Goal: Transaction & Acquisition: Purchase product/service

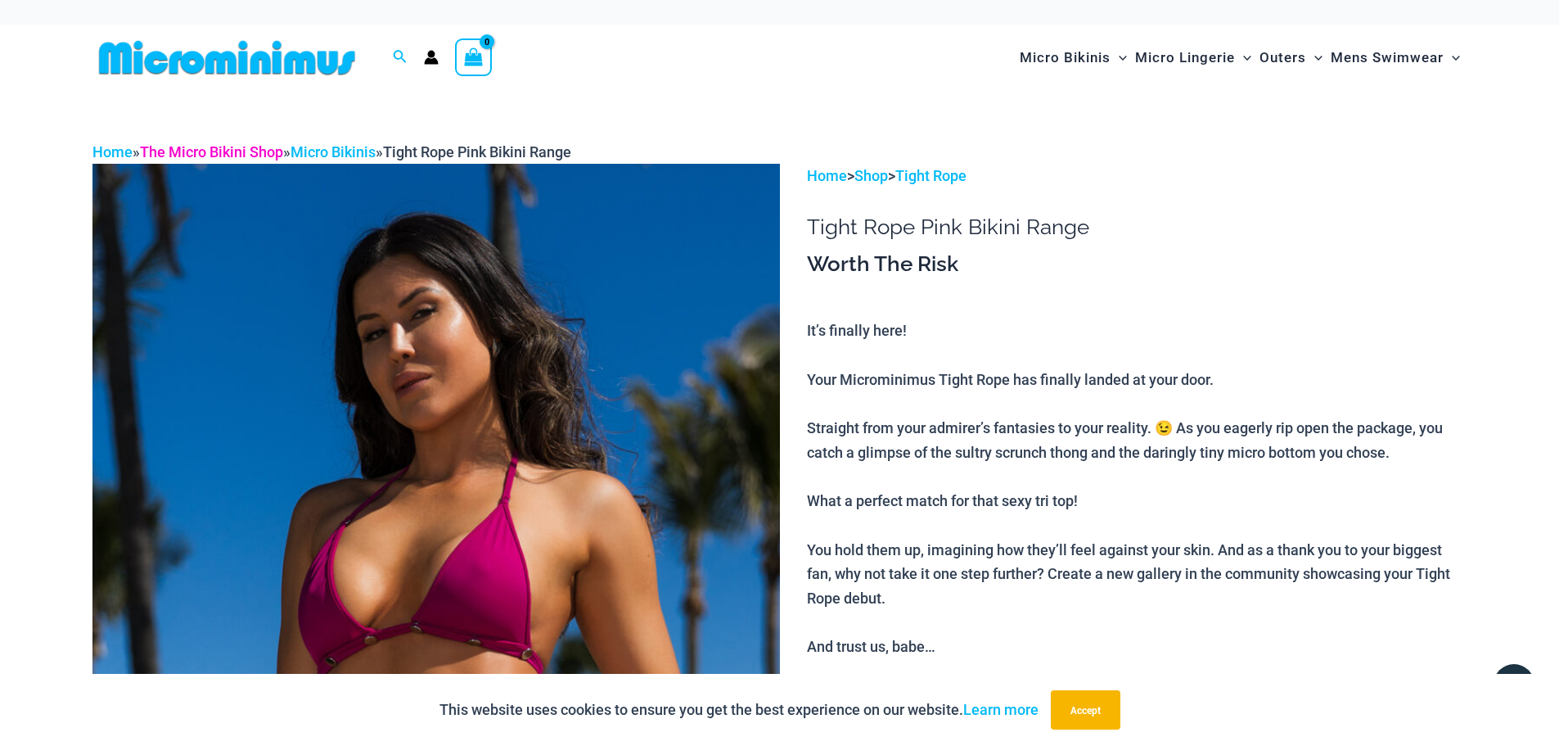
click at [177, 150] on link "The Micro Bikini Shop" at bounding box center [211, 151] width 143 height 17
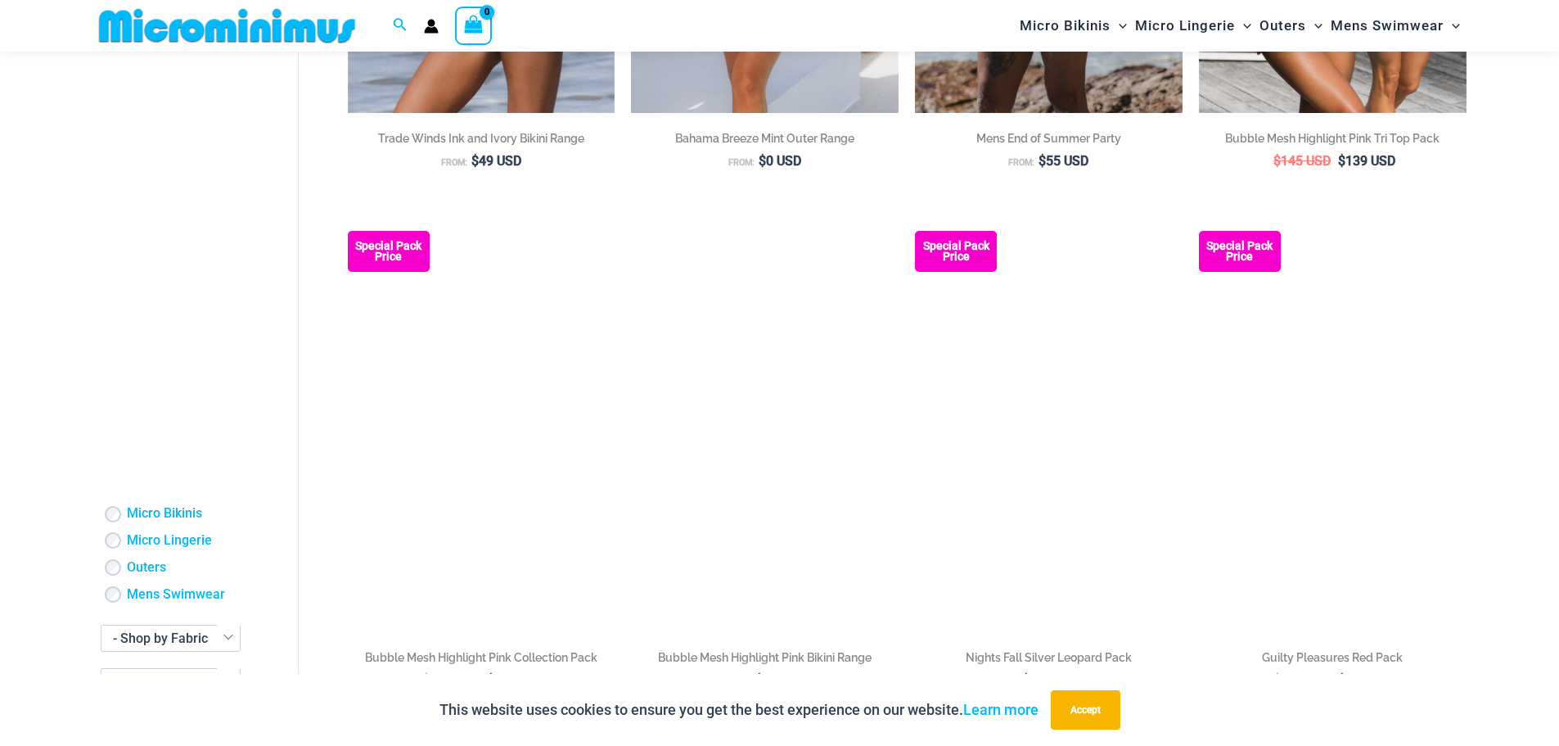
scroll to position [1130, 0]
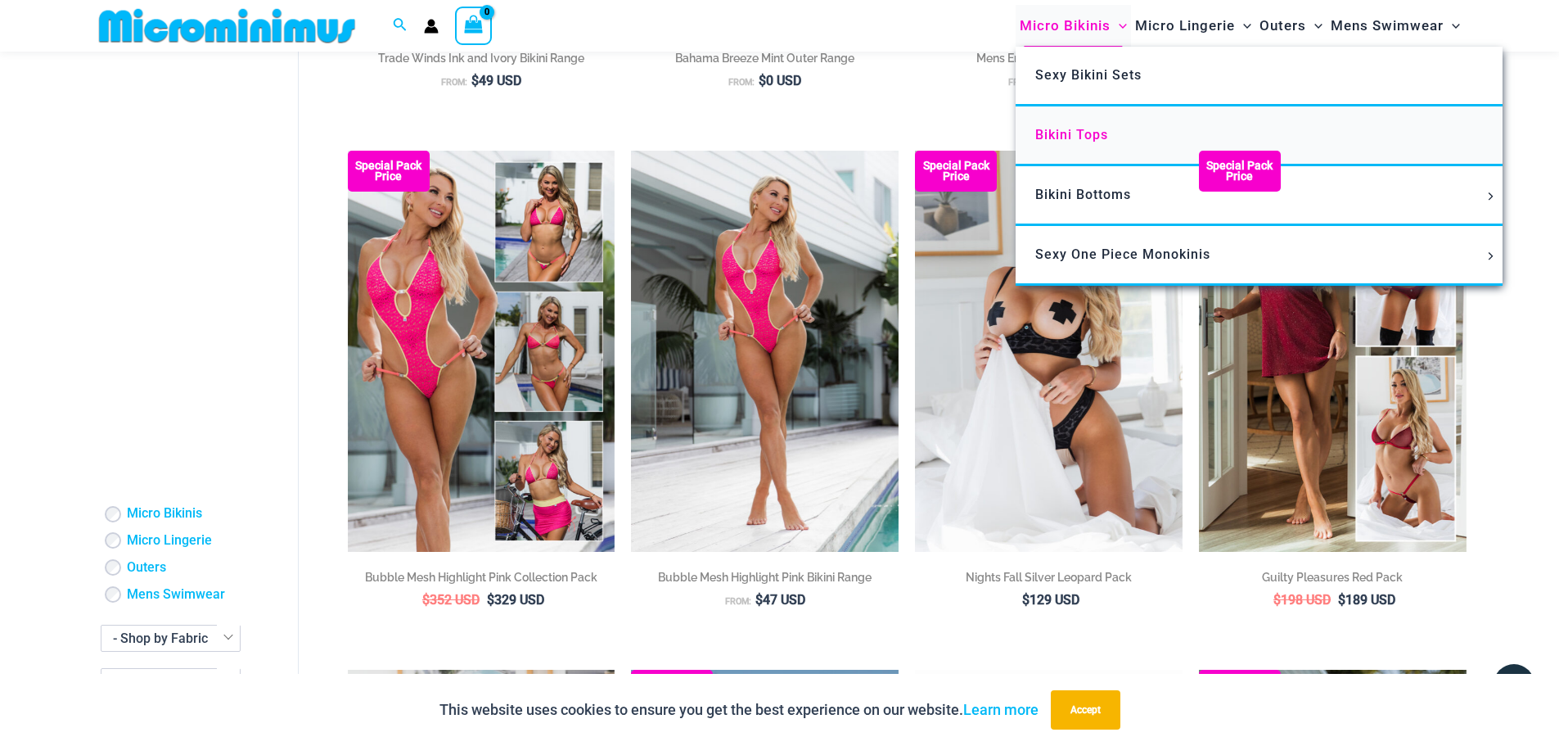
click at [1075, 139] on span "Bikini Tops" at bounding box center [1071, 135] width 73 height 16
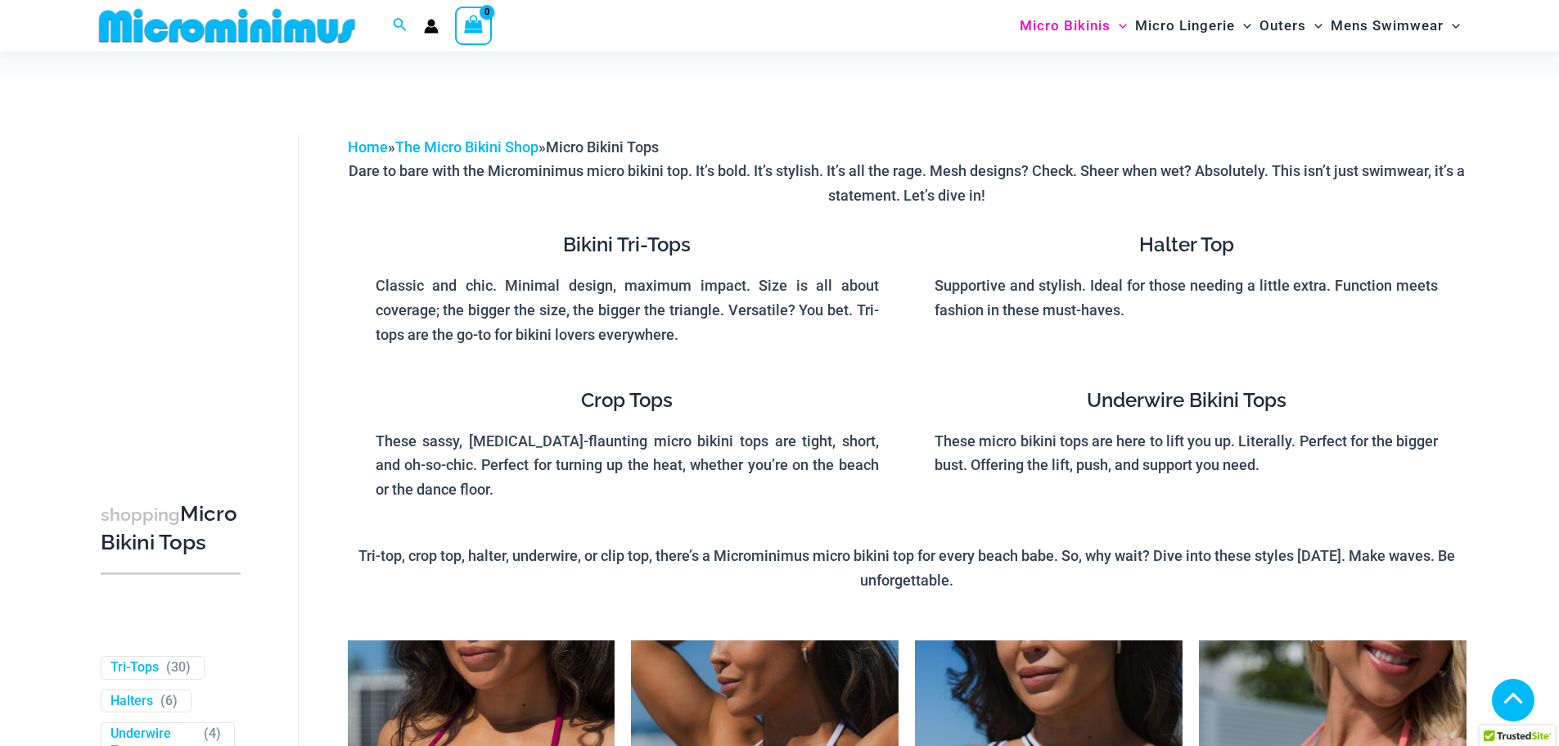
scroll to position [2126, 0]
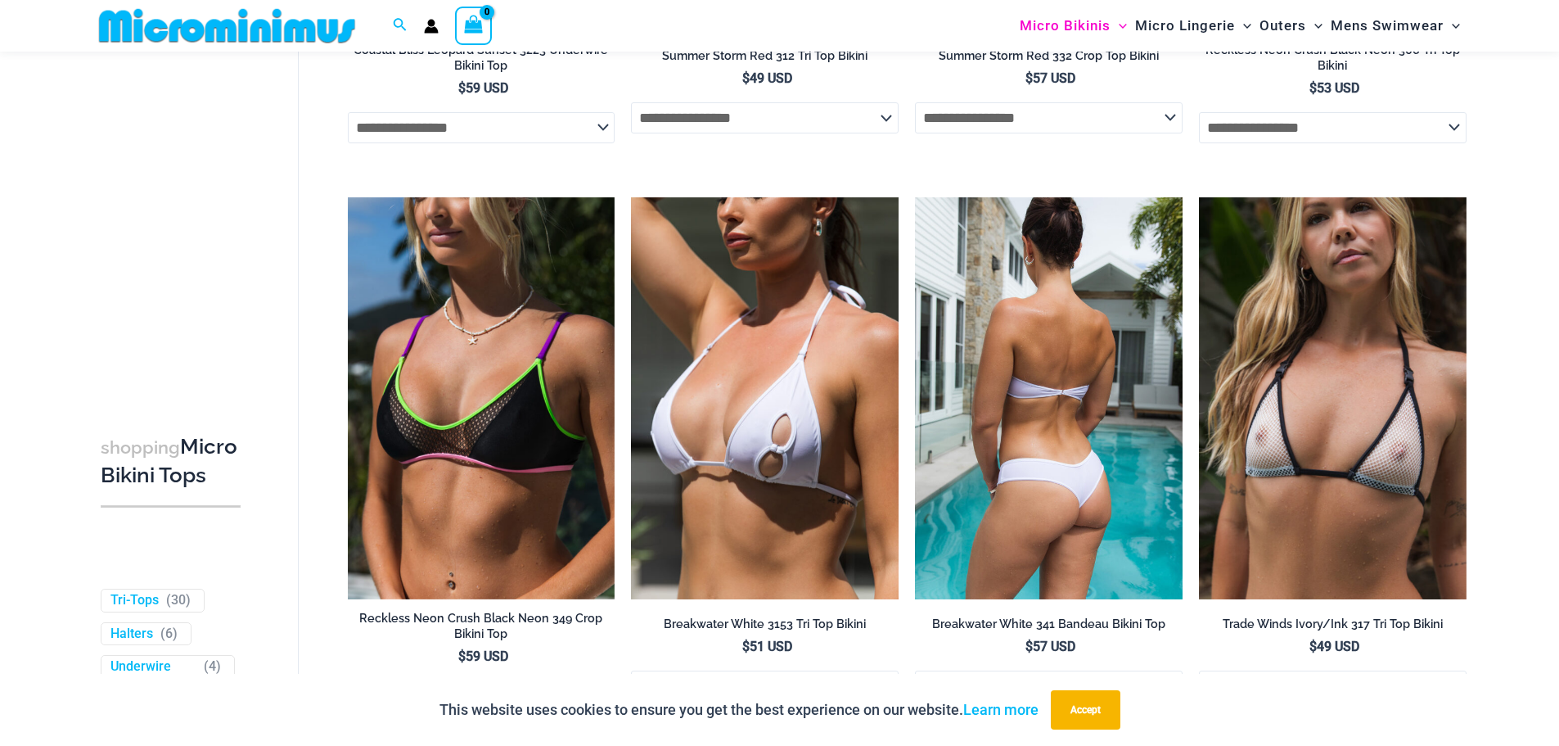
click at [1028, 314] on img at bounding box center [1049, 397] width 268 height 401
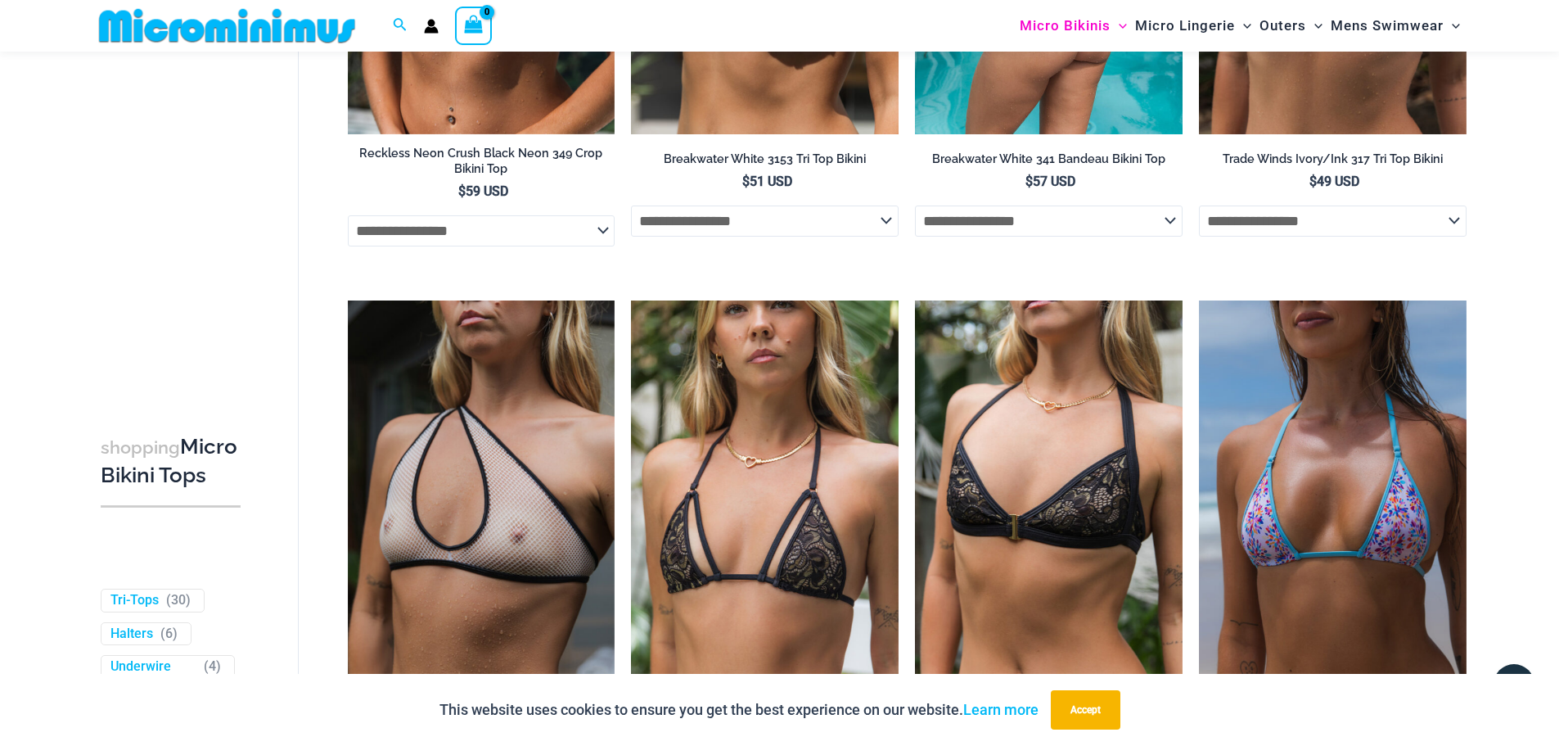
scroll to position [2617, 0]
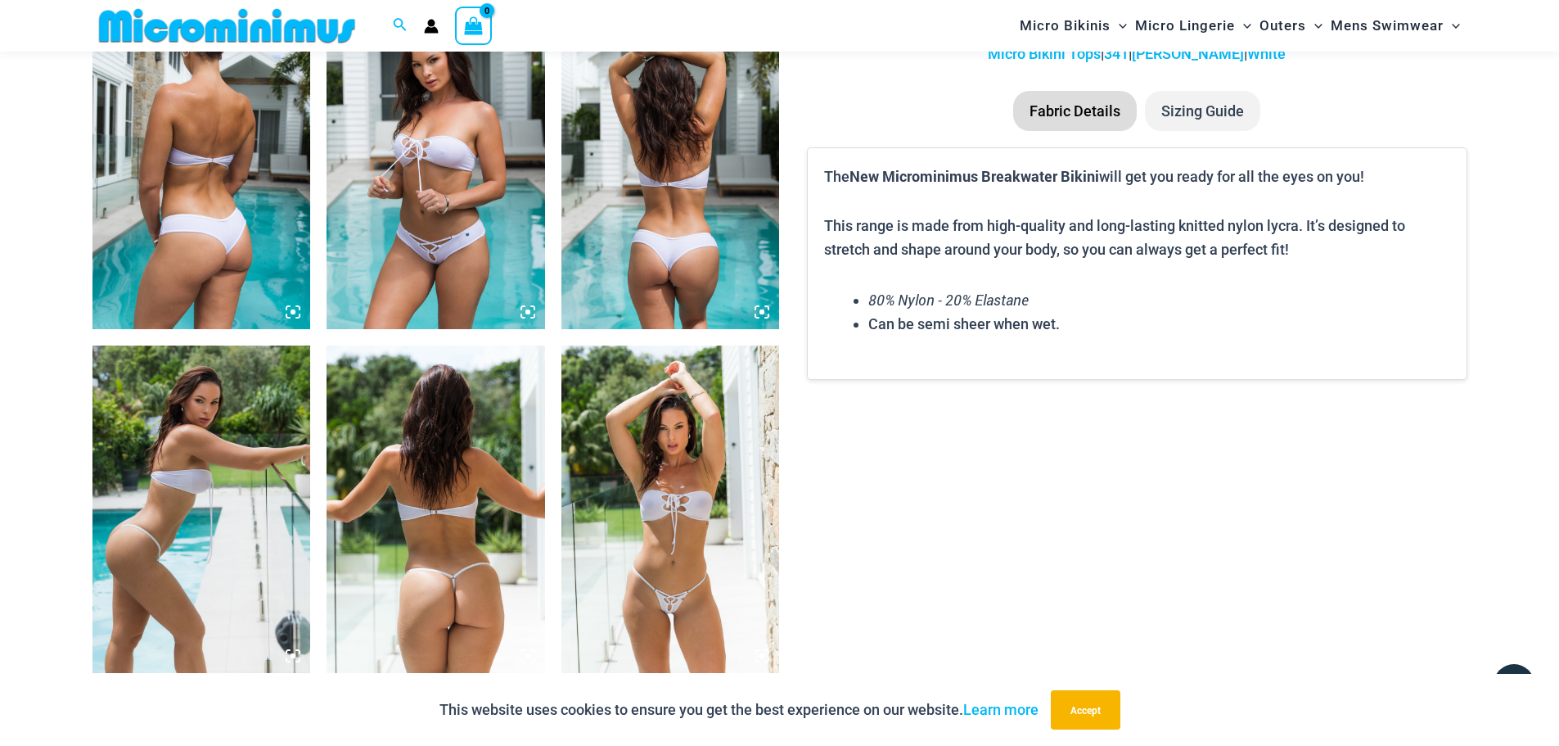
scroll to position [1380, 0]
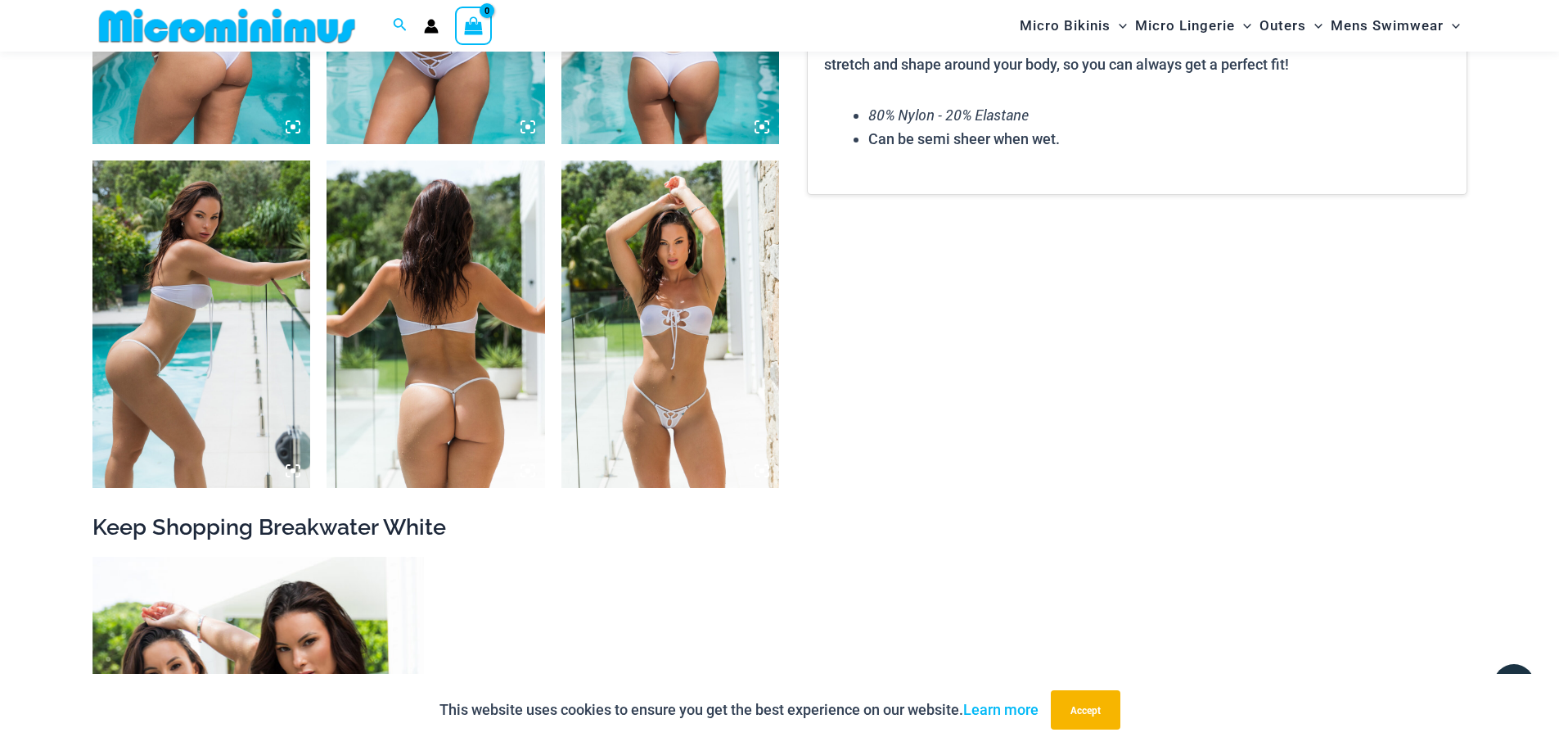
click at [683, 364] on img at bounding box center [670, 323] width 219 height 327
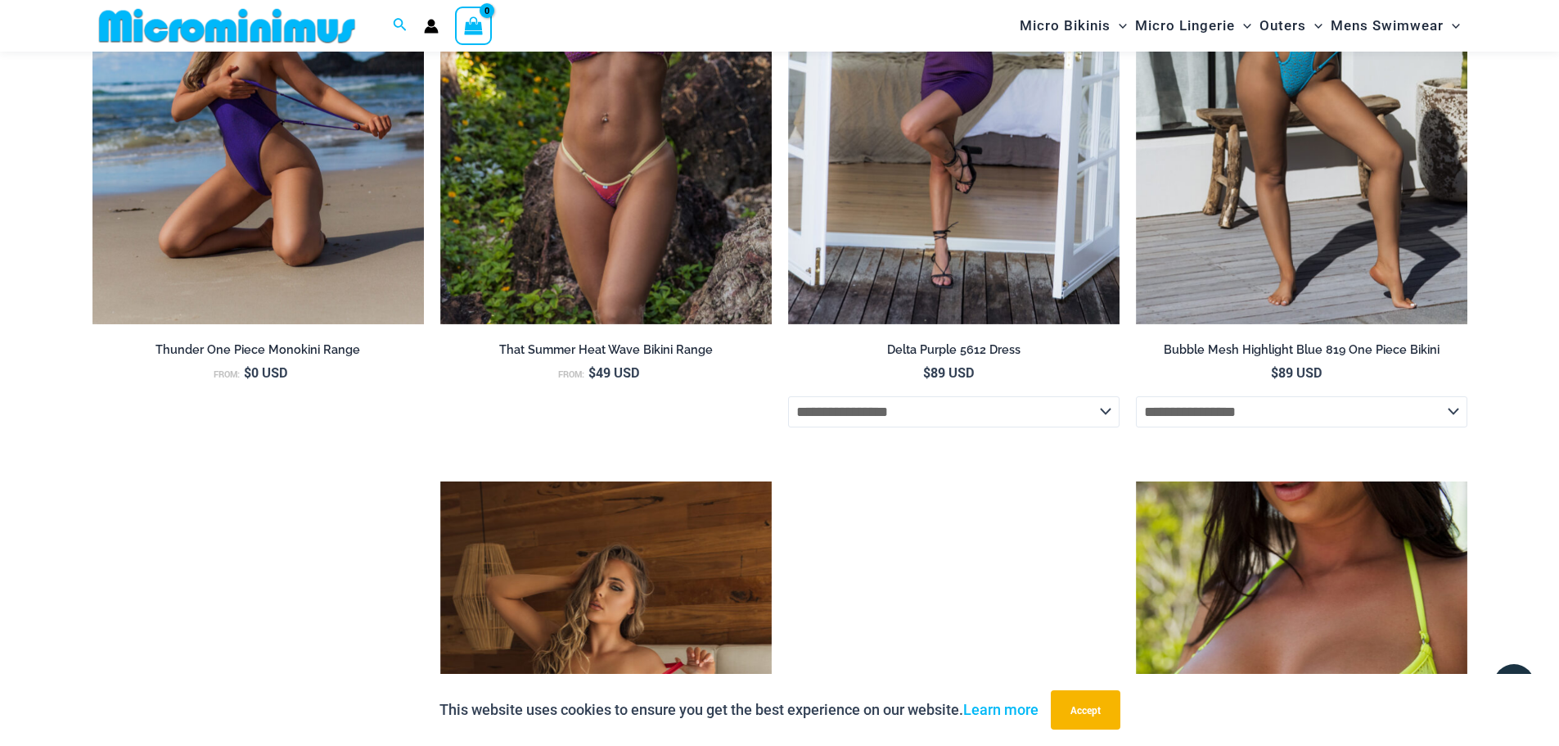
scroll to position [3847, 0]
